Goal: Task Accomplishment & Management: Use online tool/utility

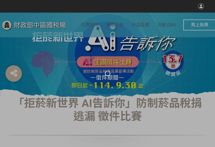
select select "vote"
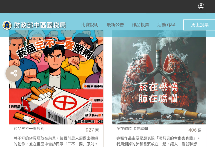
scroll to position [219, 0]
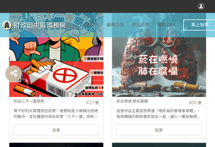
click at [76, 129] on div "投票" at bounding box center [56, 129] width 85 height 11
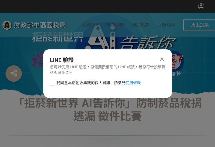
drag, startPoint x: 52, startPoint y: 82, endPoint x: 56, endPoint y: 83, distance: 3.9
click at [52, 82] on div at bounding box center [52, 82] width 5 height 5
checkbox input "true"
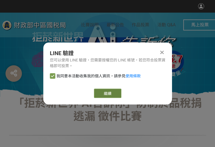
click at [107, 92] on link "繼續" at bounding box center [107, 92] width 27 height 9
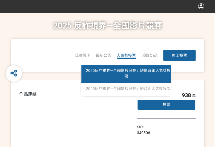
click at [129, 74] on link "「2025反詐視界—全國影片競賽」短影音組人氣獎投票" at bounding box center [126, 74] width 90 height 18
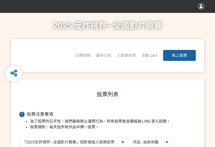
click at [158, 140] on select "作品 - 由新到舊 作品 - 由舊到新 票數 - 由多到少 票數 - 由少到多" at bounding box center [151, 142] width 42 height 10
select select "vote"
click at [130, 137] on select "作品 - 由新到舊 作品 - 由舊到新 票數 - 由多到少 票數 - 由少到多" at bounding box center [151, 142] width 42 height 10
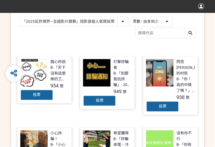
scroll to position [137, 0]
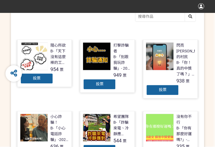
click at [99, 83] on span "投票" at bounding box center [100, 84] width 8 height 4
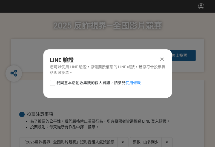
scroll to position [0, 0]
click at [51, 81] on div at bounding box center [52, 82] width 5 height 5
checkbox input "true"
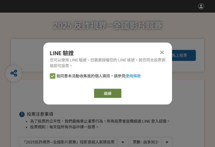
click at [113, 94] on button "繼續" at bounding box center [107, 92] width 27 height 9
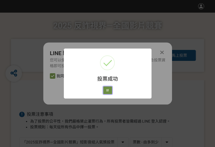
click at [108, 88] on button "好" at bounding box center [107, 90] width 9 height 8
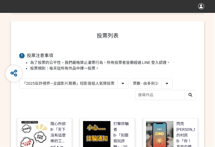
scroll to position [88, 0]
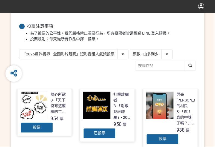
click at [92, 50] on select "「2025反詐視界—全國影片競賽」短影音組人氣獎投票 「2025反詐視界—全國影片競賽」短片組人氣獎投票" at bounding box center [73, 54] width 109 height 10
select select "13146"
click at [19, 49] on select "「2025反詐視界—全國影片競賽」短影音組人氣獎投票 「2025反詐視界—全國影片競賽」短片組人氣獎投票" at bounding box center [73, 54] width 109 height 10
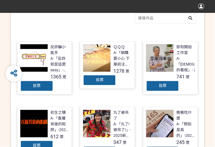
scroll to position [137, 0]
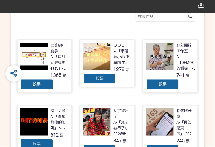
click at [94, 76] on div "投票" at bounding box center [99, 78] width 33 height 11
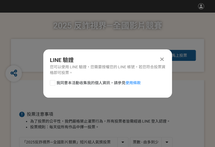
click at [50, 82] on div at bounding box center [52, 82] width 5 height 5
checkbox input "true"
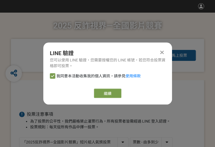
click at [123, 97] on div "繼續" at bounding box center [108, 92] width 116 height 9
click at [113, 96] on button "繼續" at bounding box center [107, 92] width 27 height 9
